Goal: Transaction & Acquisition: Purchase product/service

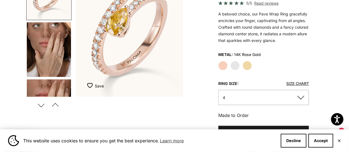
click at [303, 99] on button "4" at bounding box center [263, 97] width 91 height 15
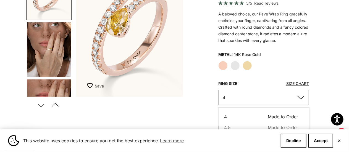
click at [303, 99] on button "4" at bounding box center [263, 97] width 91 height 15
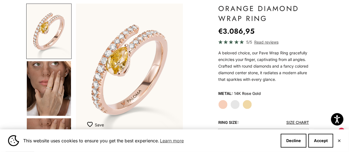
scroll to position [50, 0]
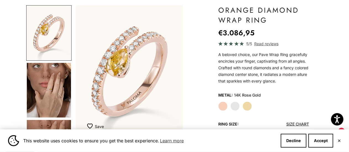
click at [236, 106] on label "White Gold" at bounding box center [234, 106] width 9 height 9
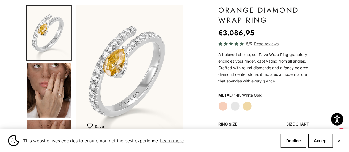
click at [249, 107] on label "Yellow Gold" at bounding box center [246, 106] width 9 height 9
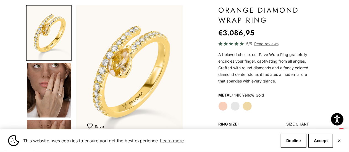
click at [236, 106] on label "White Gold" at bounding box center [234, 106] width 9 height 9
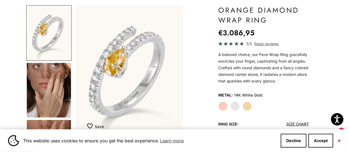
click at [225, 105] on label "Rose Gold" at bounding box center [222, 106] width 9 height 9
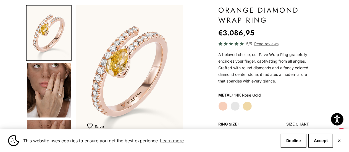
click at [234, 107] on label "White Gold" at bounding box center [234, 106] width 9 height 9
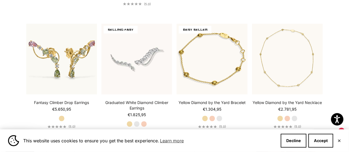
scroll to position [472, 0]
